Goal: Information Seeking & Learning: Learn about a topic

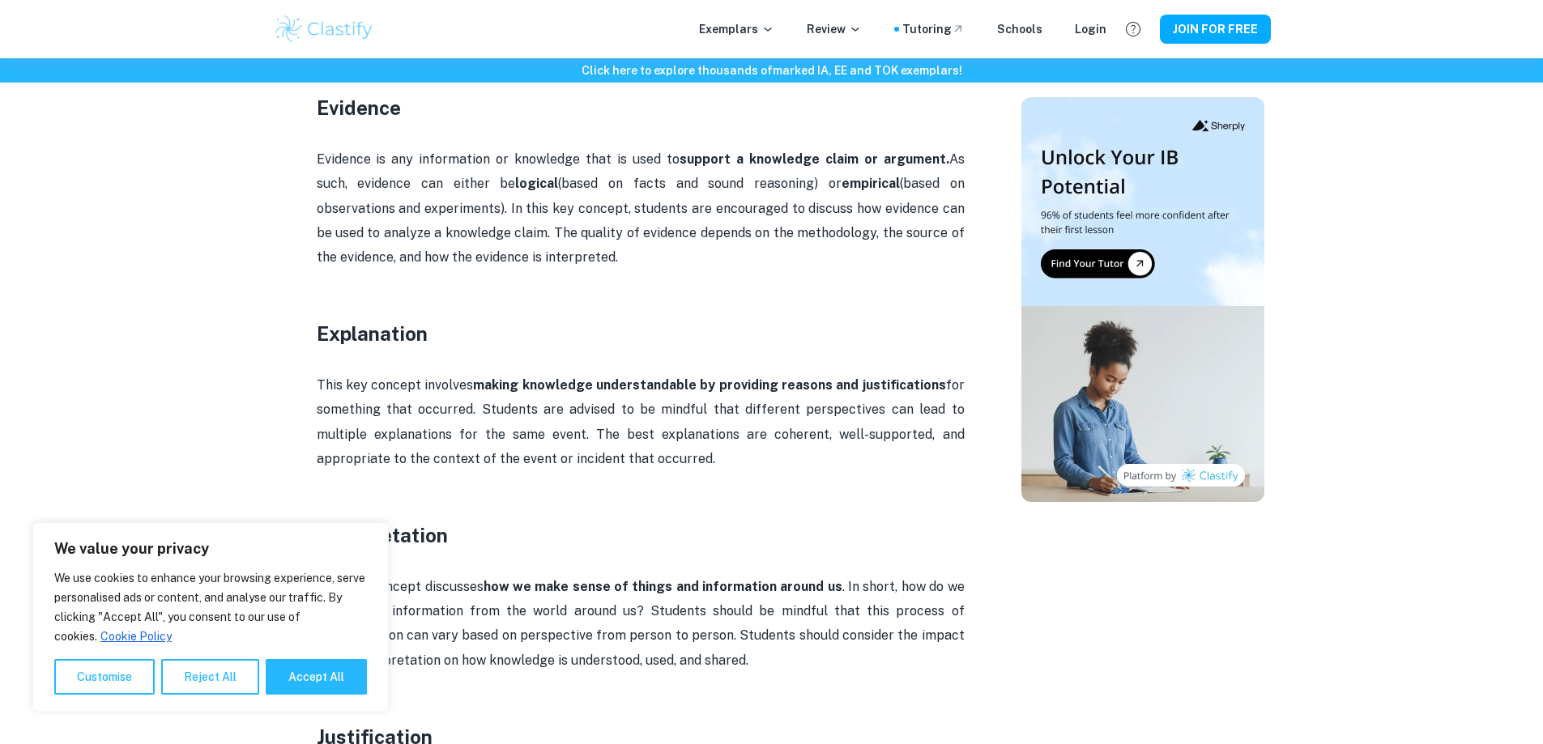
scroll to position [1539, 0]
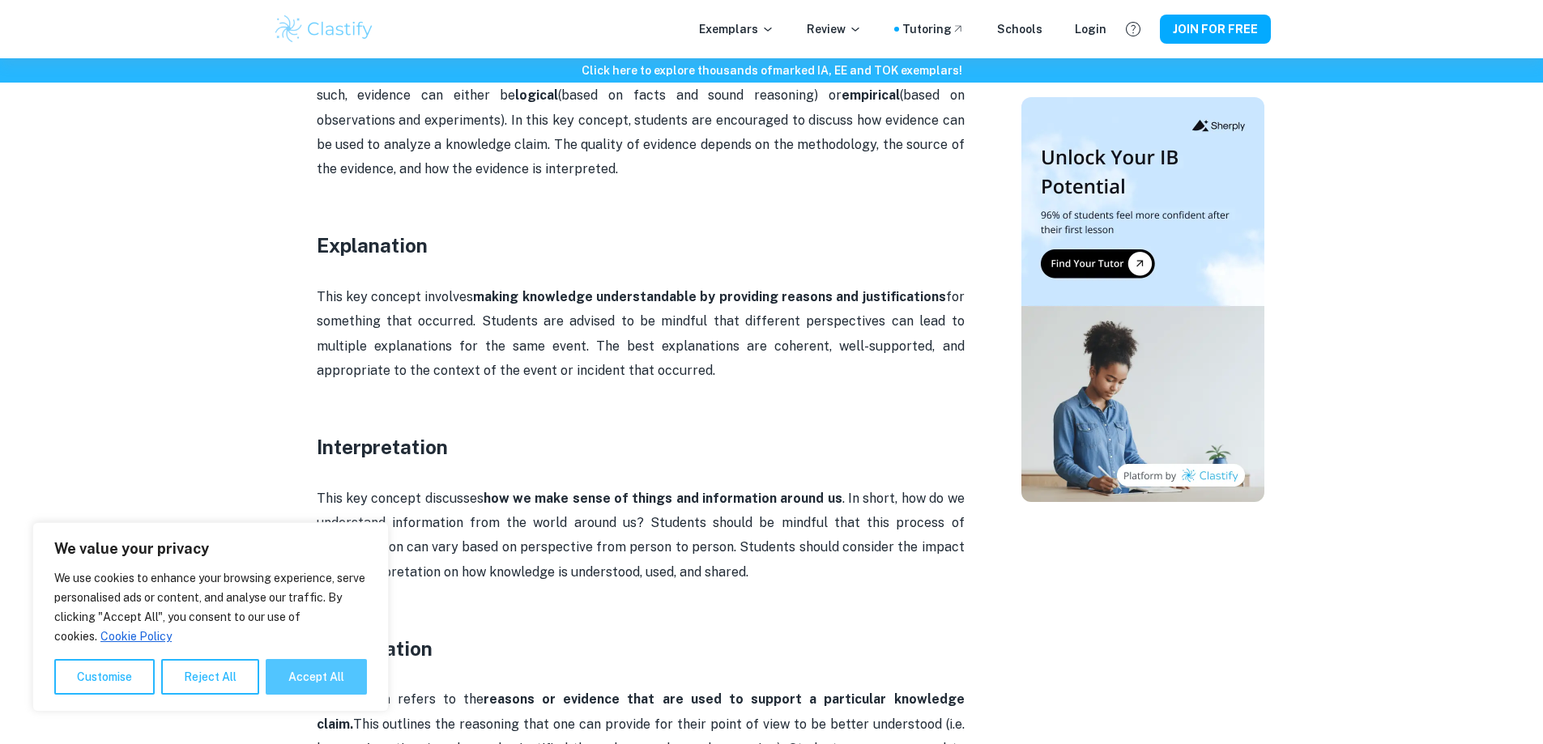
click at [314, 667] on button "Accept All" at bounding box center [316, 677] width 101 height 36
checkbox input "true"
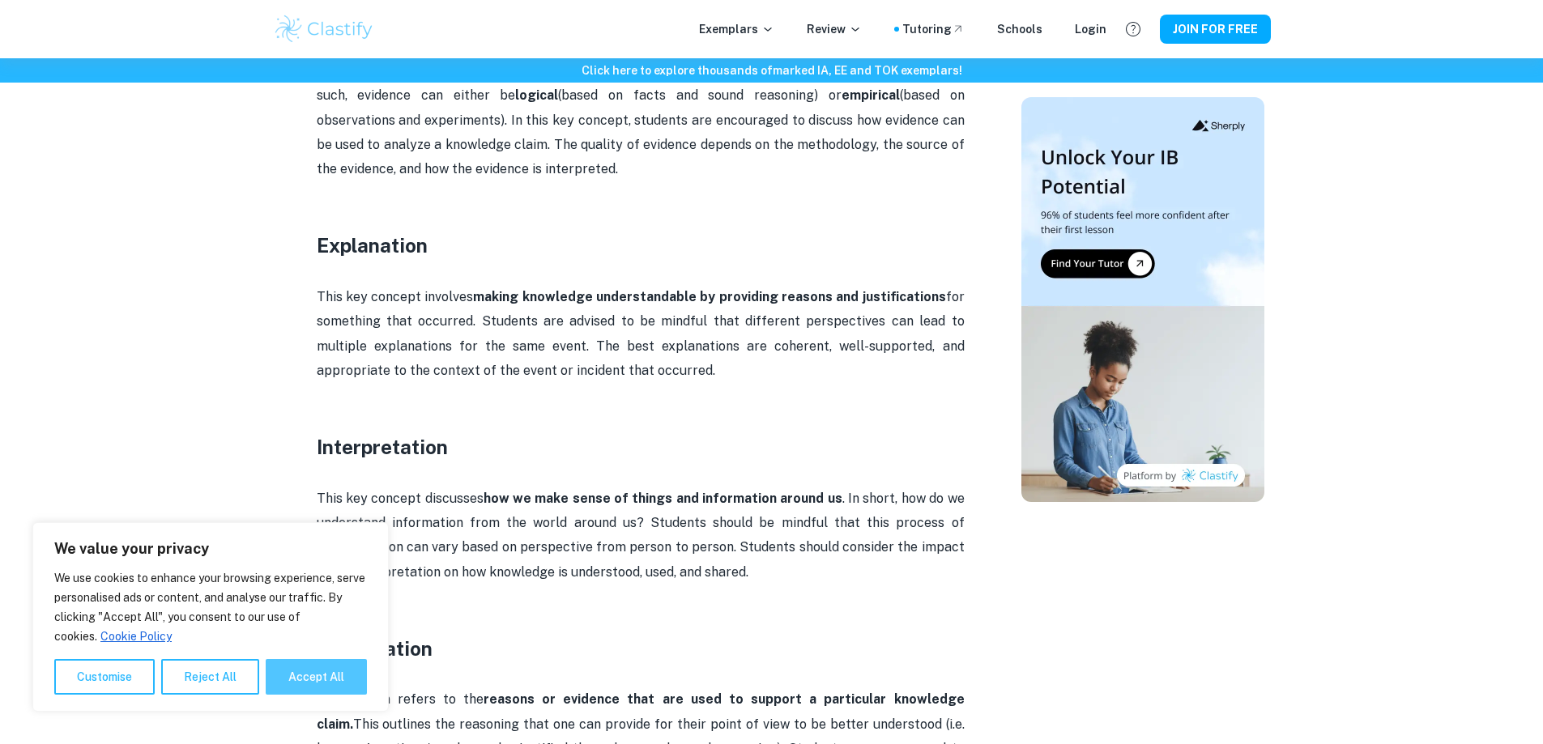
checkbox input "true"
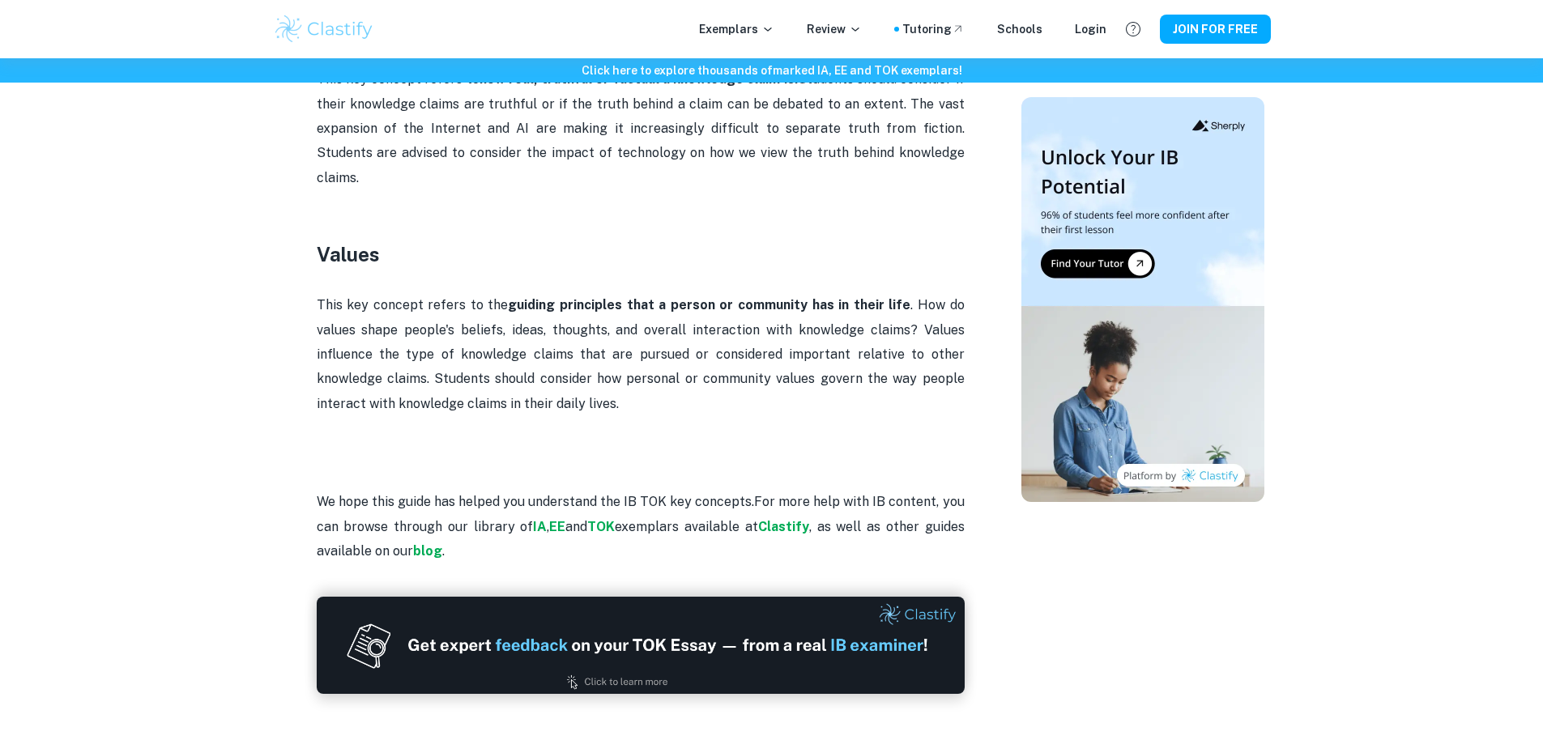
scroll to position [3240, 0]
drag, startPoint x: 317, startPoint y: 204, endPoint x: 386, endPoint y: 215, distance: 69.8
click at [386, 241] on h3 "Values" at bounding box center [641, 255] width 648 height 29
copy h3 "Values"
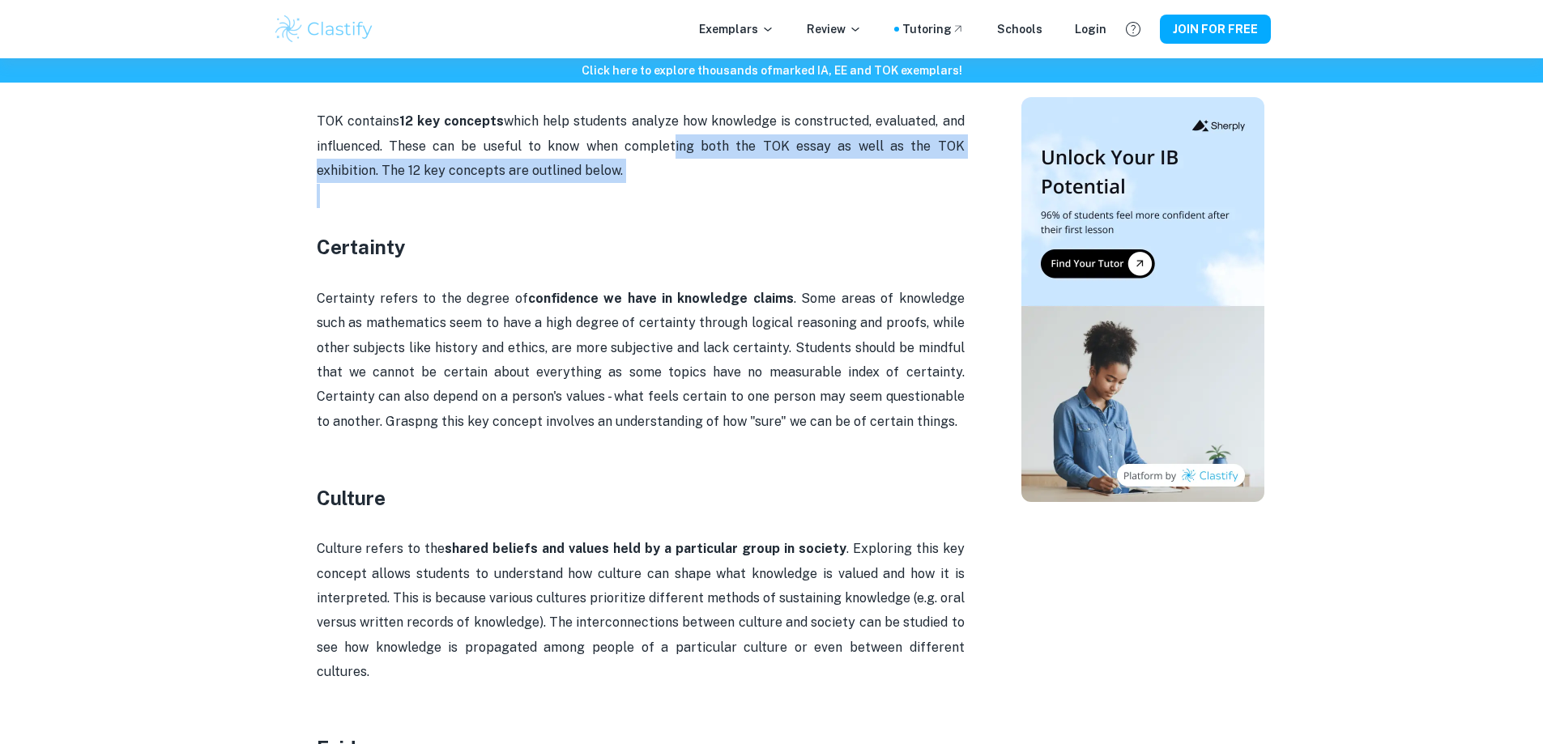
drag, startPoint x: 677, startPoint y: 184, endPoint x: 718, endPoint y: 196, distance: 42.3
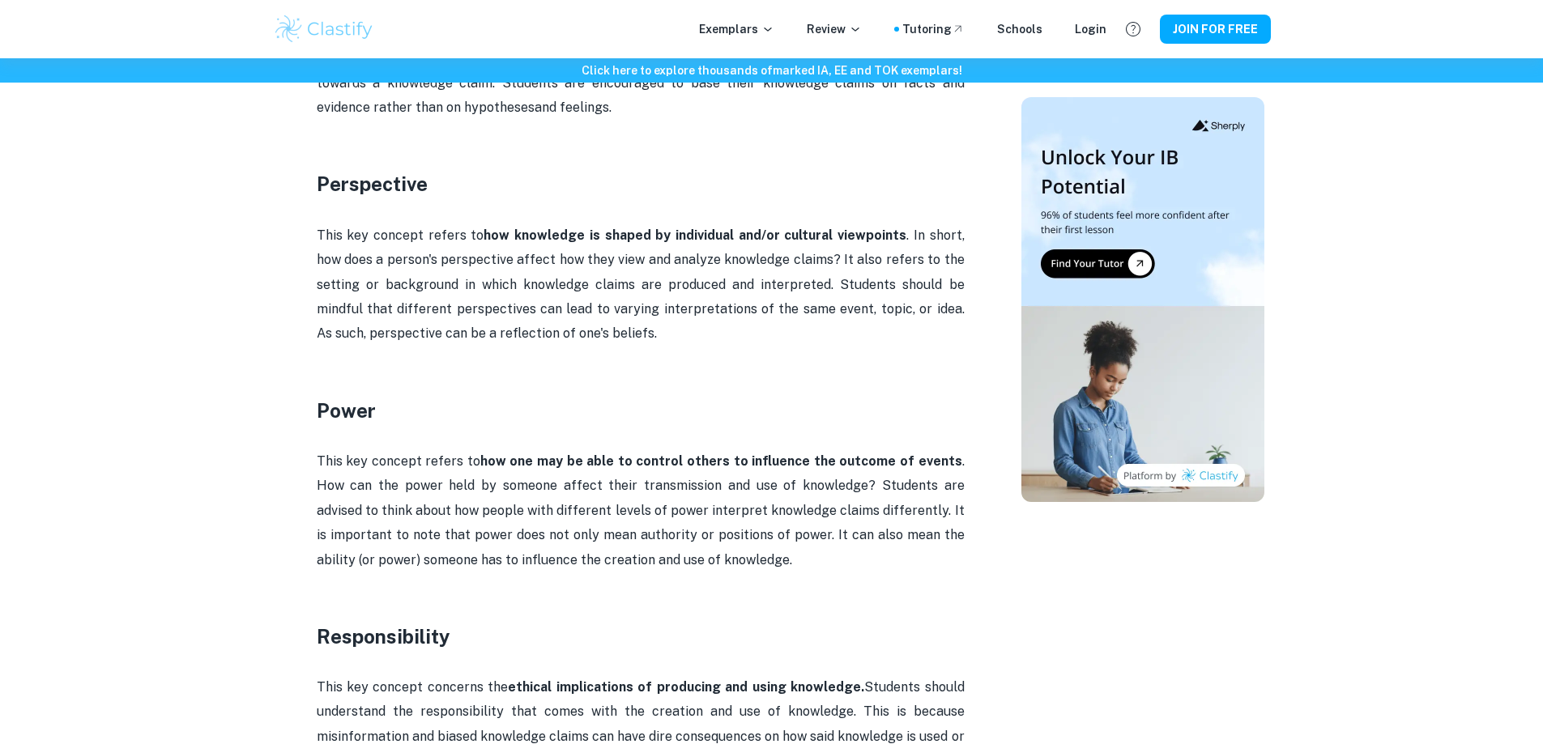
scroll to position [2430, 0]
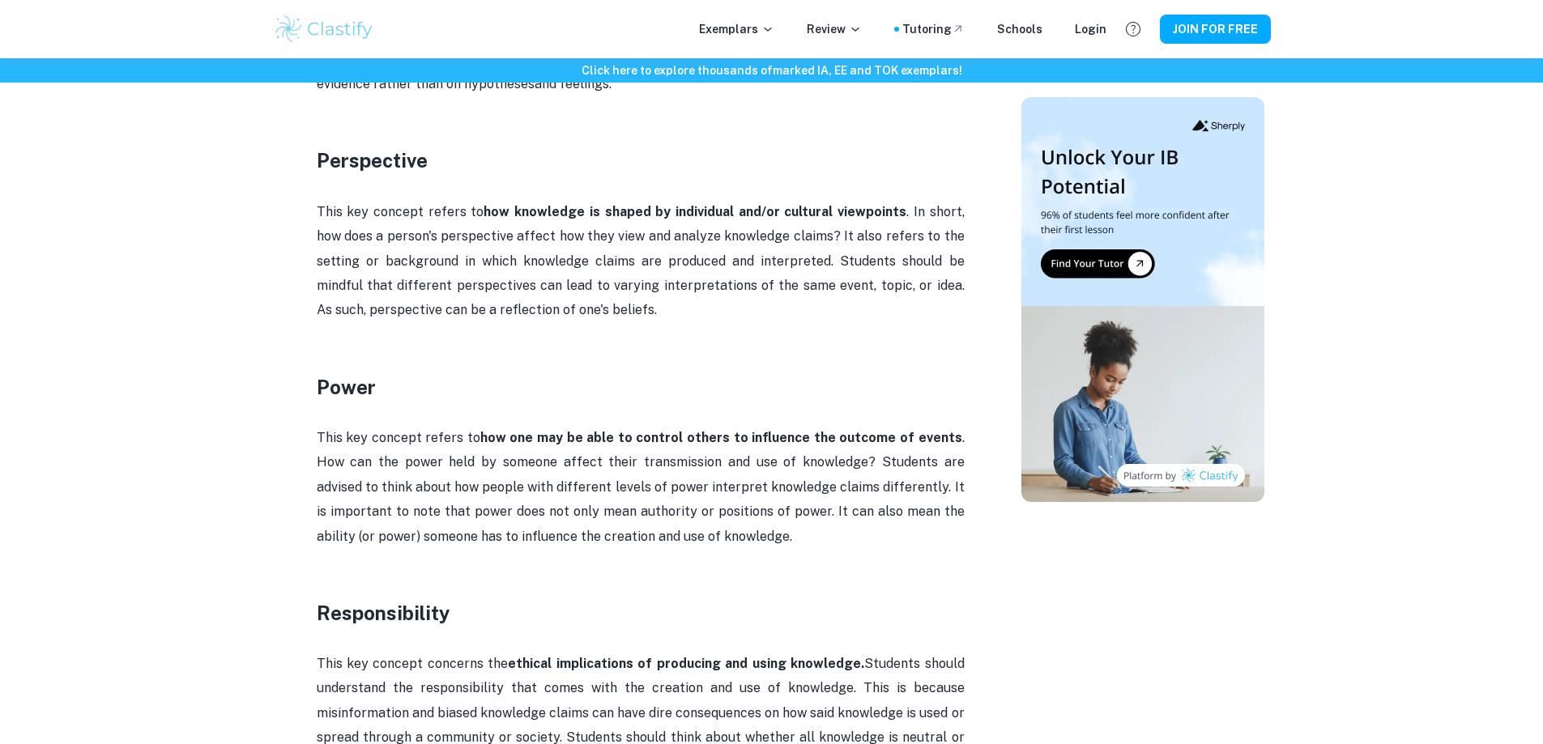
drag, startPoint x: 130, startPoint y: 352, endPoint x: 215, endPoint y: 320, distance: 90.7
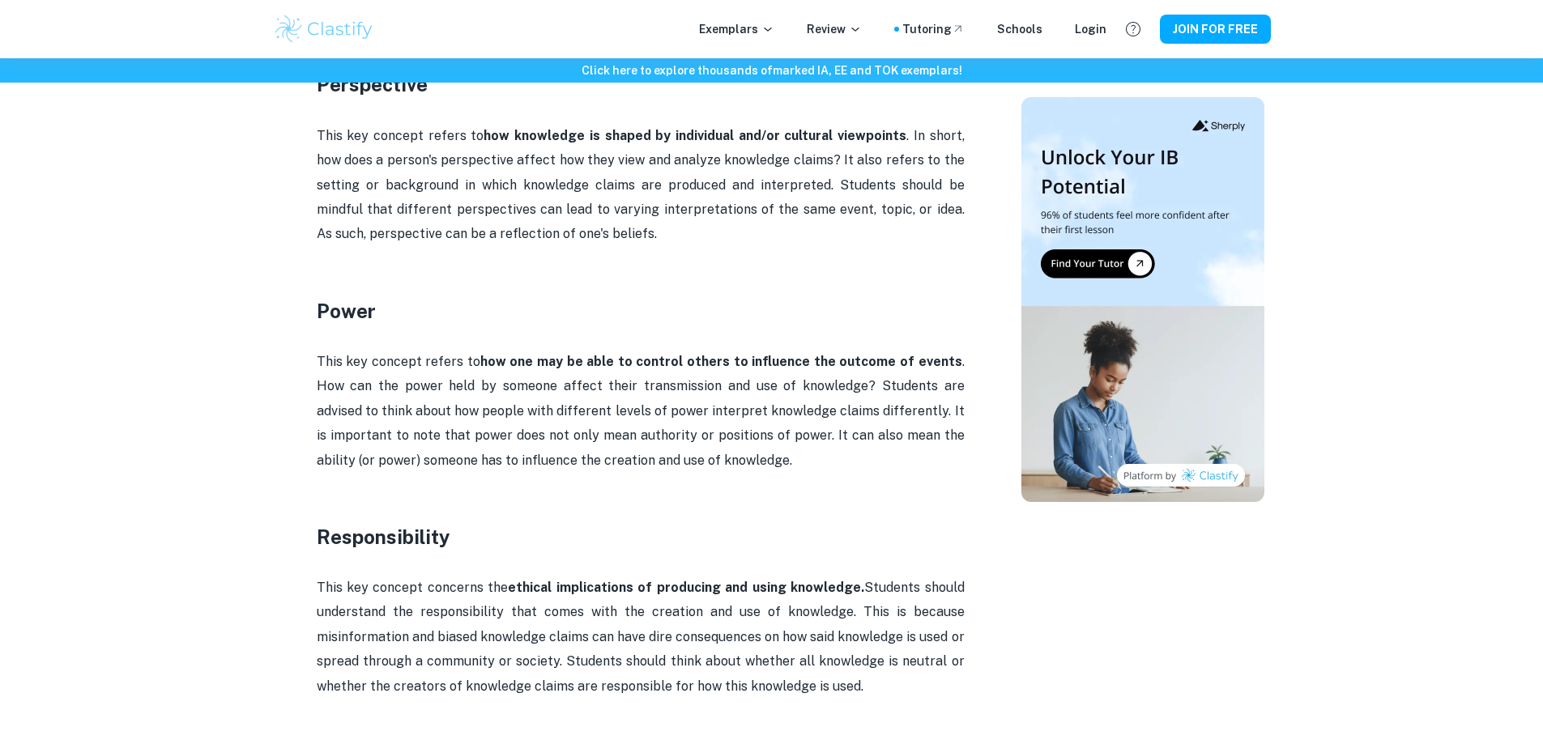
scroll to position [2511, 0]
